Goal: Task Accomplishment & Management: Use online tool/utility

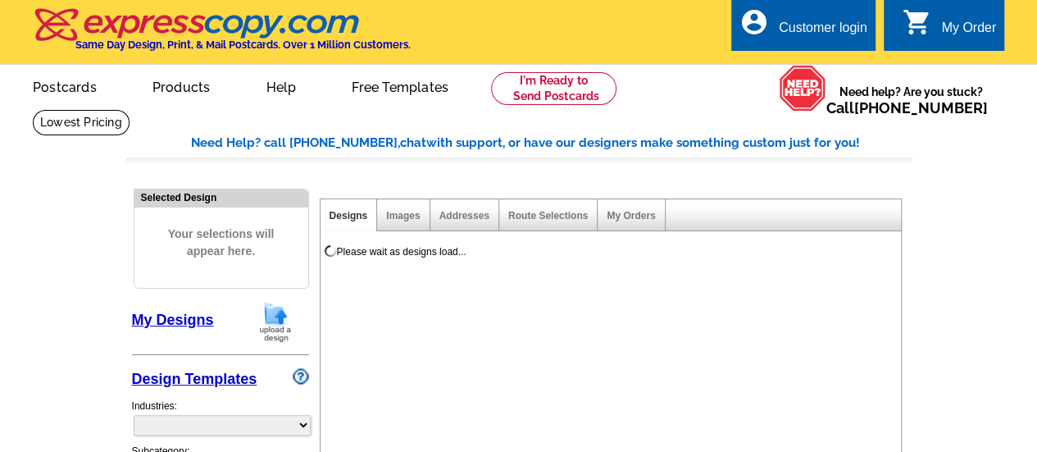
select select "785"
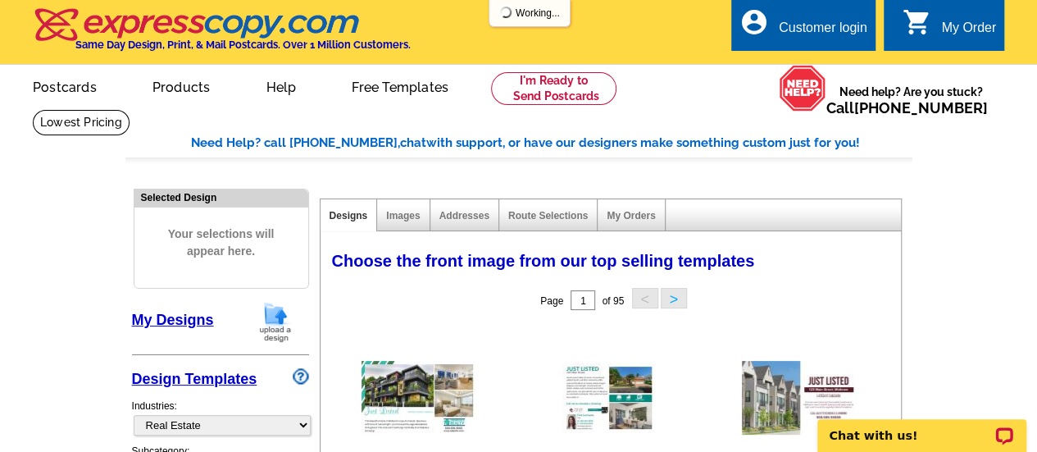
click at [804, 23] on div "Customer login" at bounding box center [823, 31] width 89 height 23
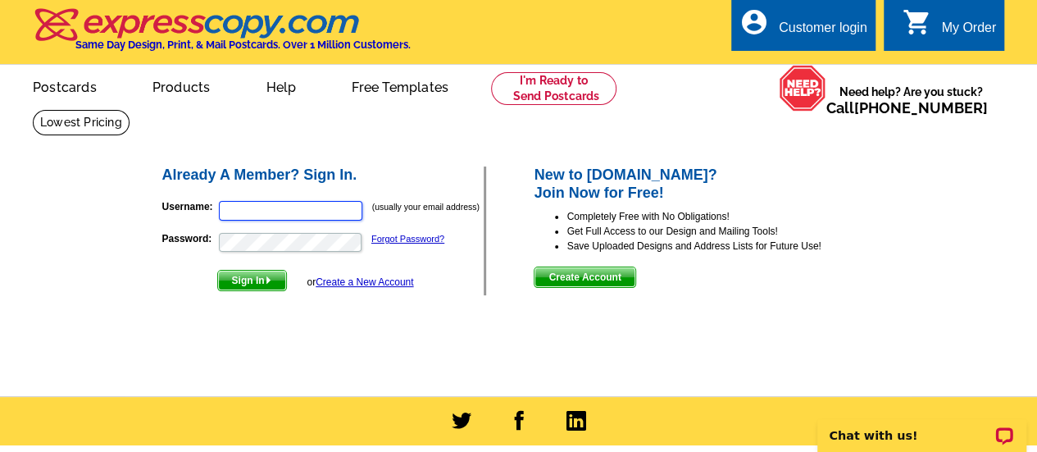
click at [295, 207] on input "Username:" at bounding box center [290, 211] width 143 height 20
type input "[EMAIL_ADDRESS][DOMAIN_NAME]"
click at [217, 270] on button "Sign In" at bounding box center [252, 280] width 70 height 21
